Goal: Information Seeking & Learning: Learn about a topic

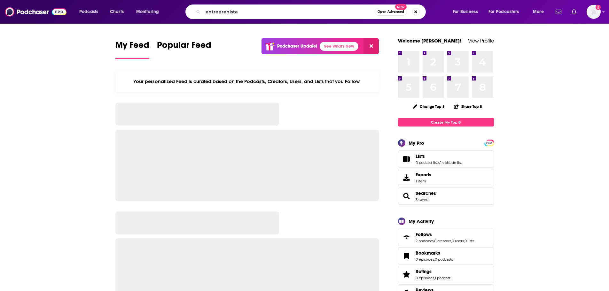
type input "entreprenista"
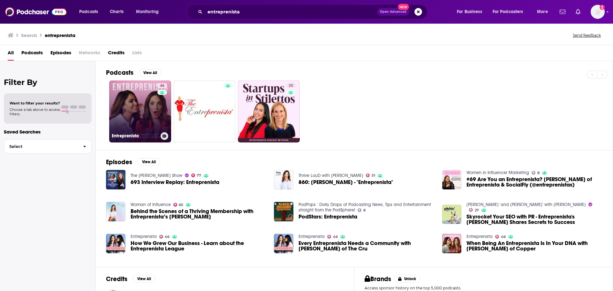
click at [129, 111] on link "46 Entreprenista" at bounding box center [140, 112] width 62 height 62
